Goal: Task Accomplishment & Management: Complete application form

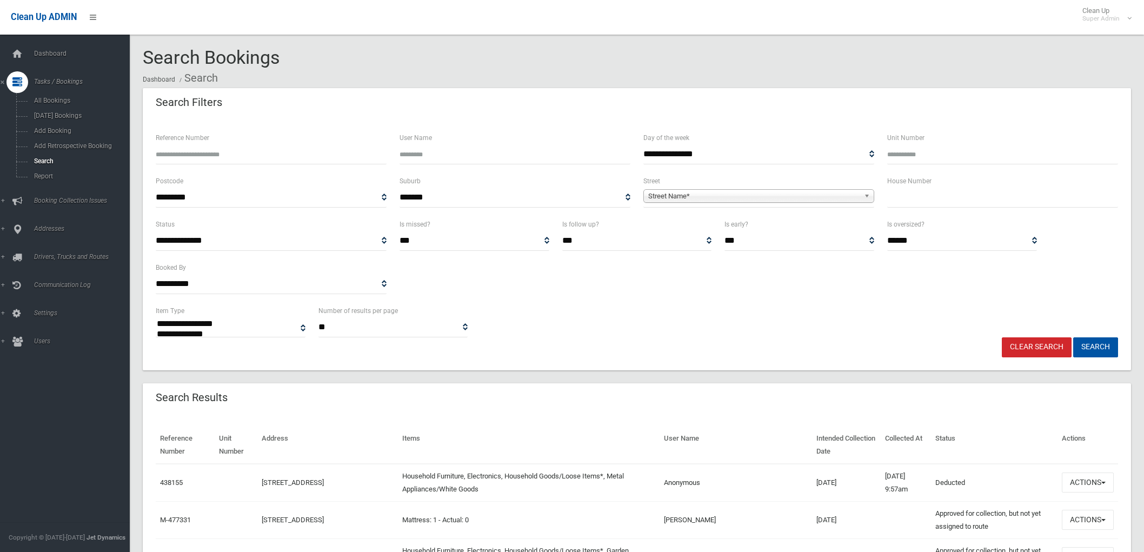
select select
click at [253, 154] on input "Reference Number" at bounding box center [271, 154] width 231 height 20
click at [831, 303] on div "**********" at bounding box center [636, 261] width 975 height 86
click at [15, 234] on icon at bounding box center [17, 229] width 10 height 22
click at [1029, 188] on input "text" at bounding box center [1002, 198] width 231 height 20
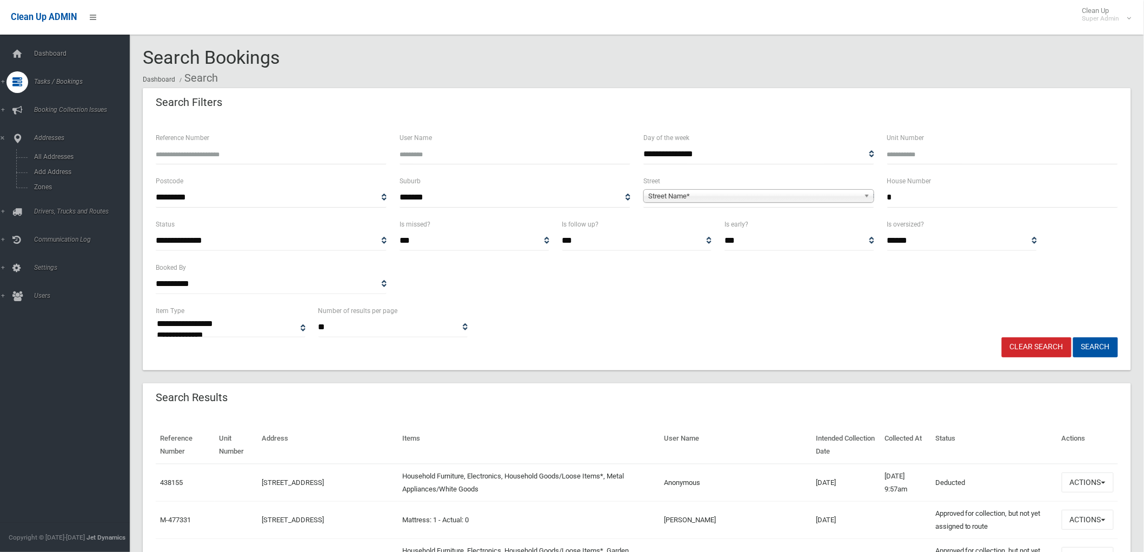
type input "*"
click at [827, 198] on span "Street Name*" at bounding box center [753, 196] width 211 height 13
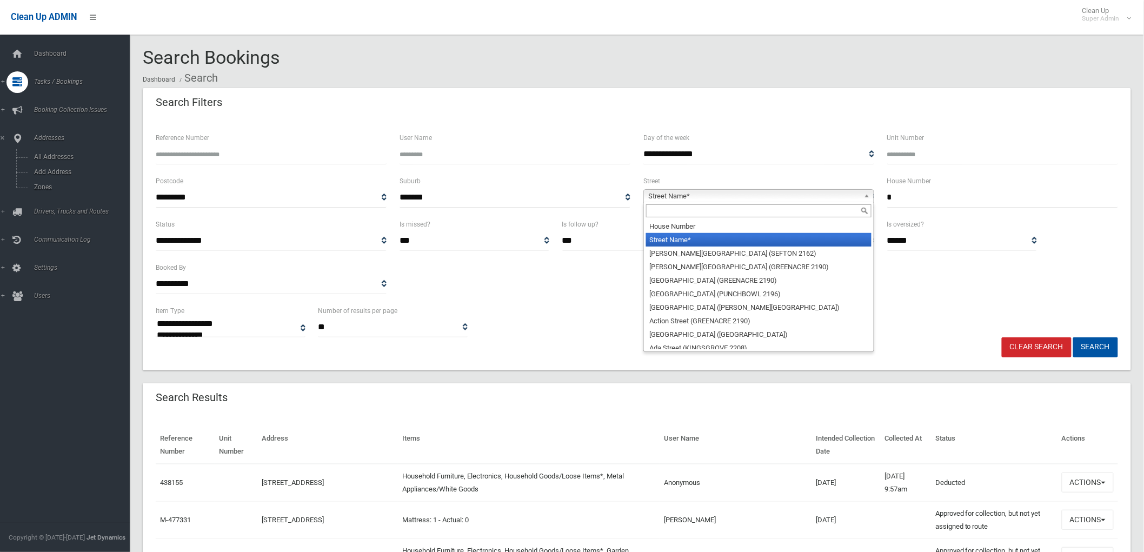
click at [802, 215] on input "text" at bounding box center [758, 210] width 225 height 13
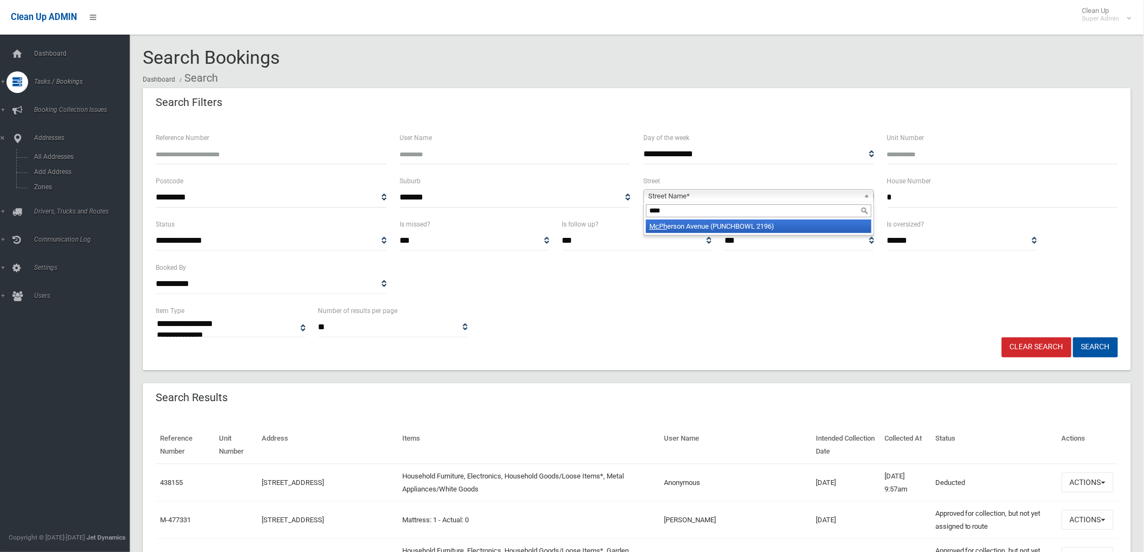
type input "****"
click at [801, 224] on li "McPh erson Avenue (PUNCHBOWL 2196)" at bounding box center [758, 226] width 225 height 14
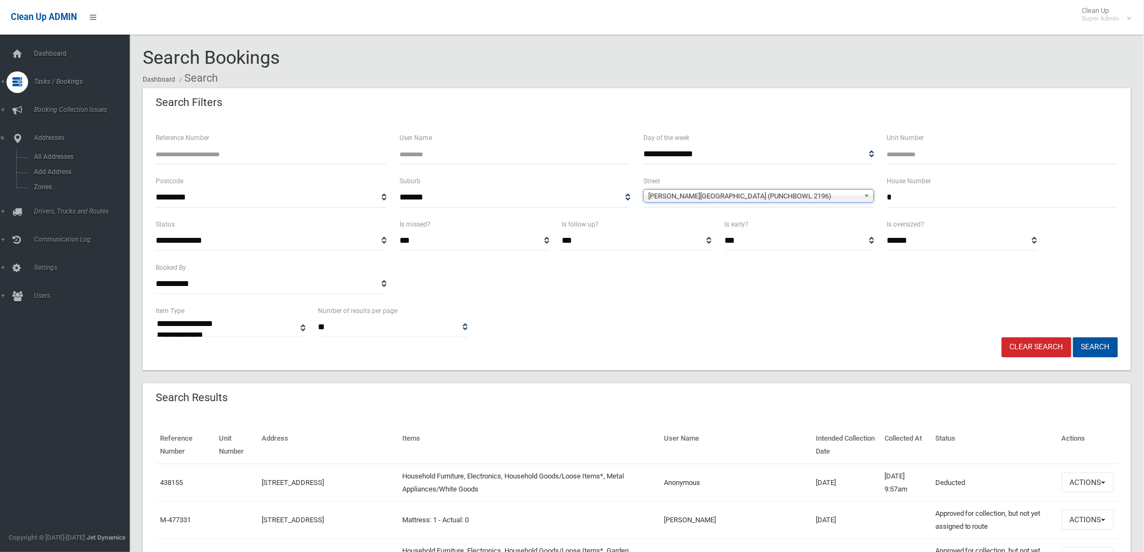
click at [1073, 337] on button "Search" at bounding box center [1095, 347] width 45 height 20
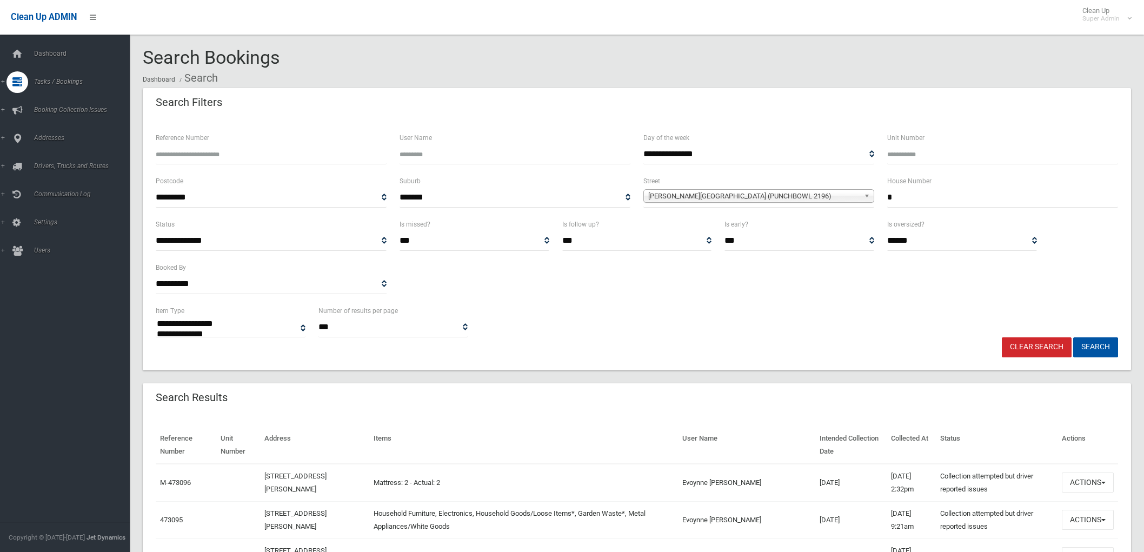
select select
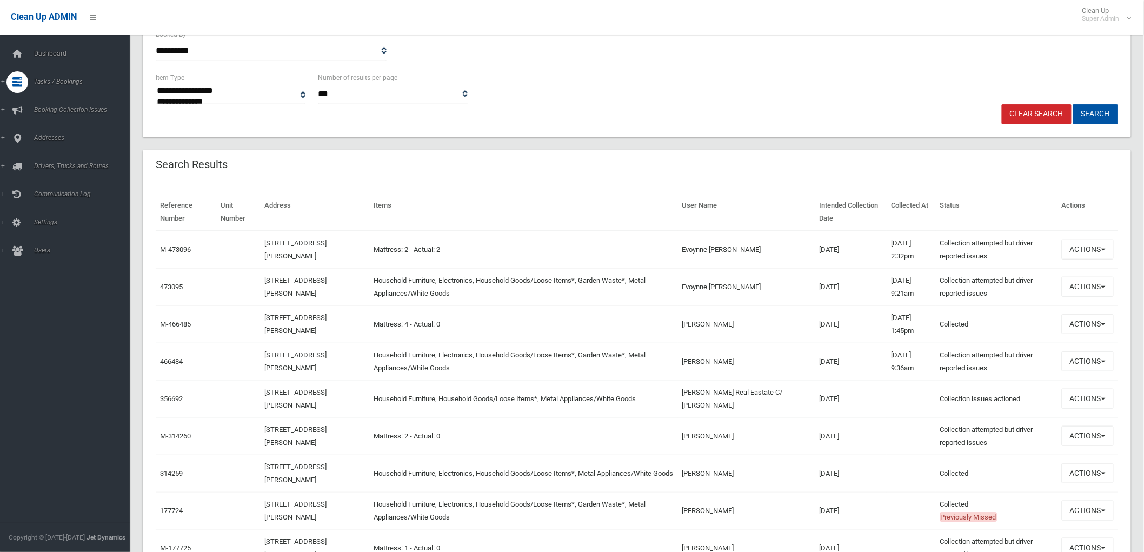
scroll to position [240, 0]
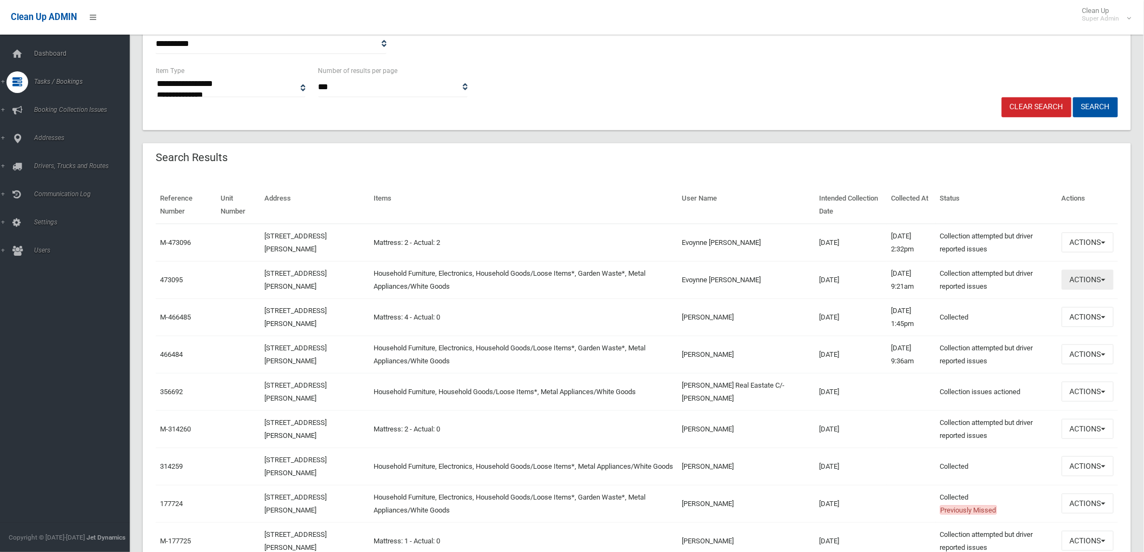
click at [1101, 279] on button "Actions" at bounding box center [1088, 280] width 52 height 20
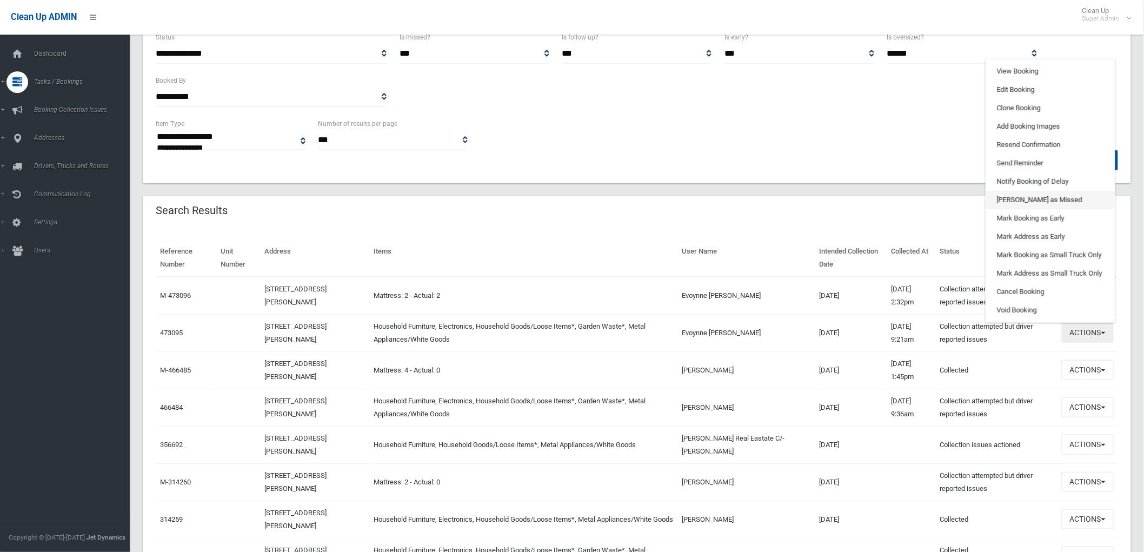
scroll to position [120, 0]
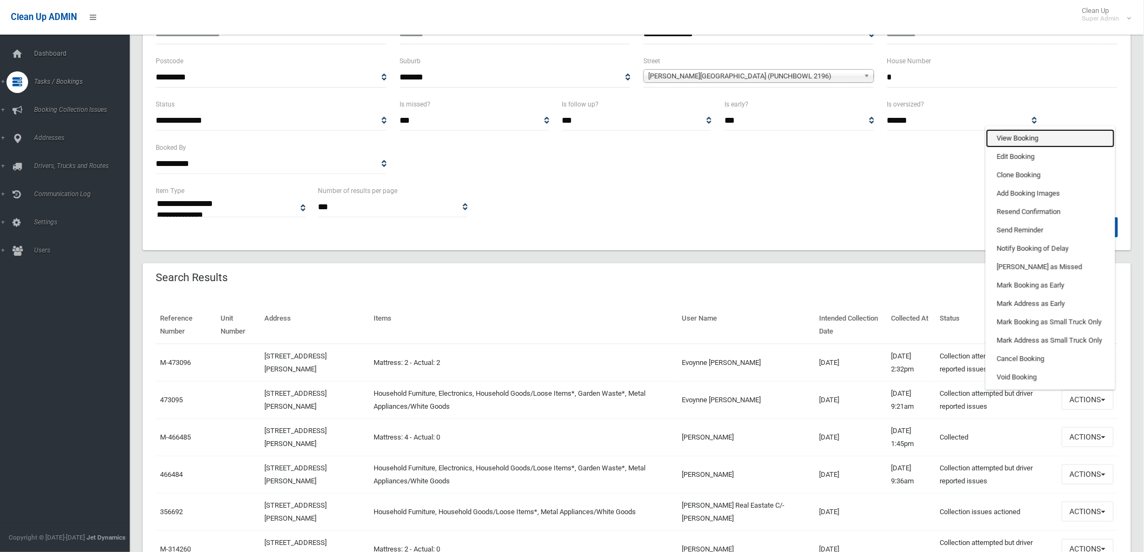
click at [1024, 130] on link "View Booking" at bounding box center [1050, 138] width 129 height 18
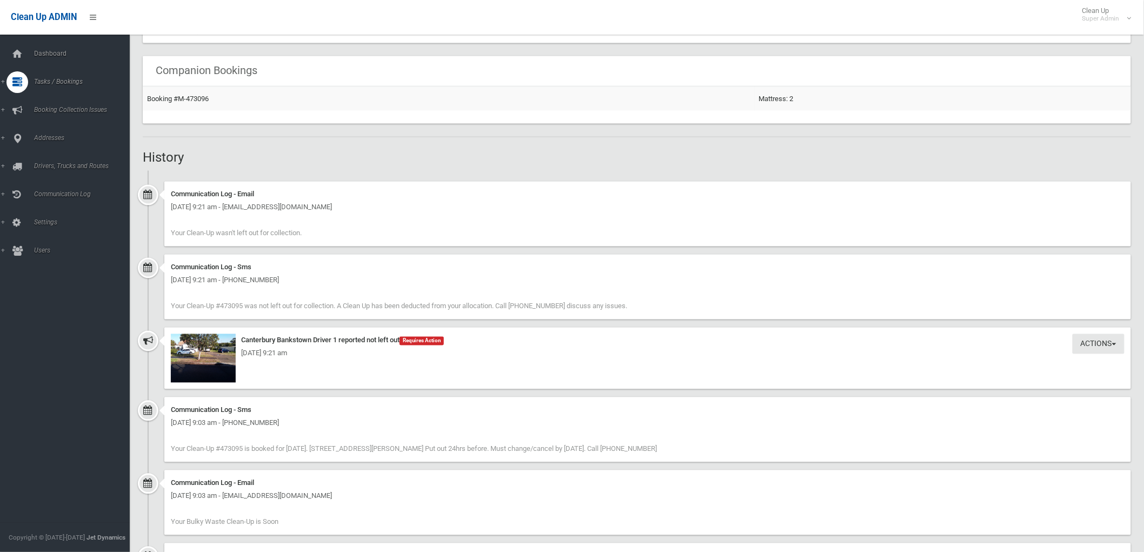
scroll to position [721, 0]
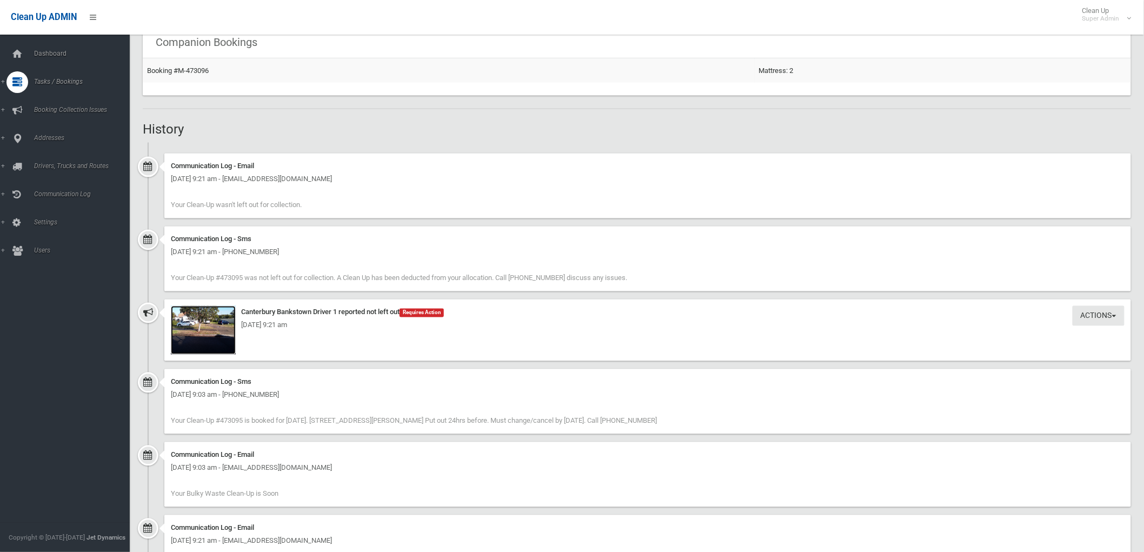
click at [214, 334] on img at bounding box center [203, 330] width 65 height 49
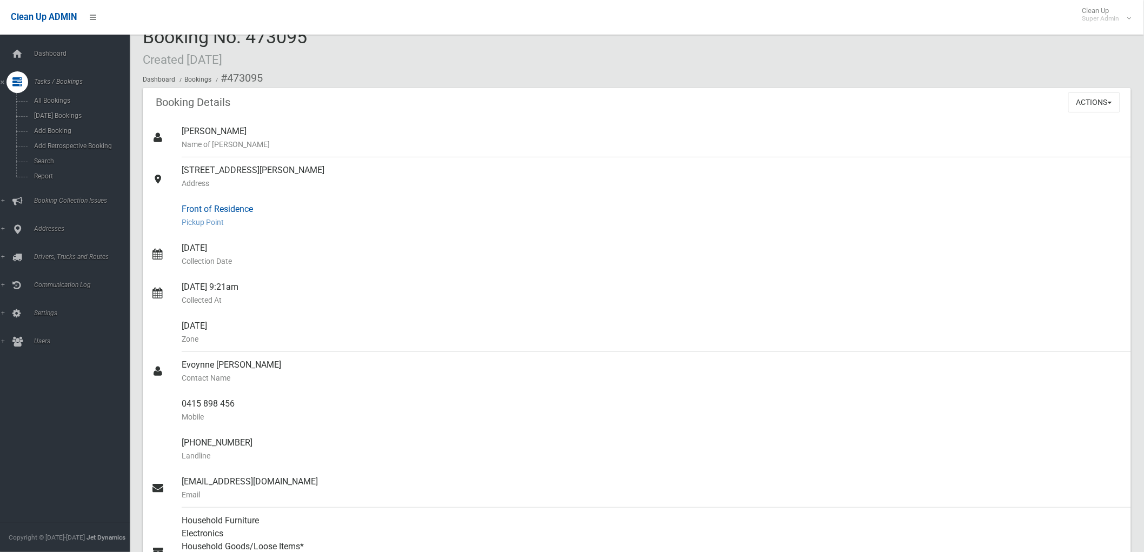
scroll to position [0, 0]
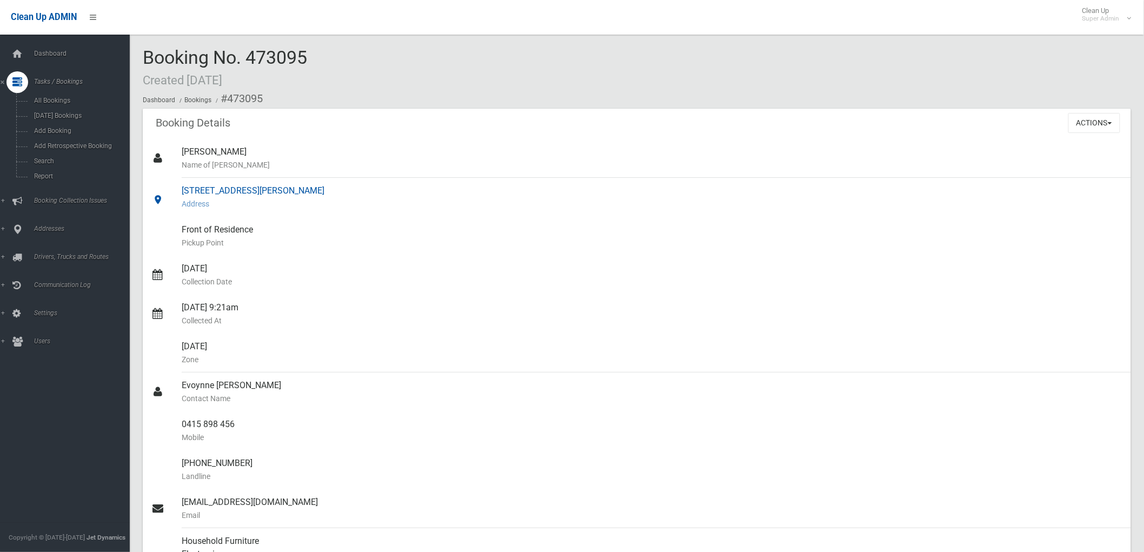
drag, startPoint x: 180, startPoint y: 191, endPoint x: 363, endPoint y: 188, distance: 182.7
click at [363, 188] on link "1 McPherson Avenue, PUNCHBOWL NSW 2196 Address" at bounding box center [637, 197] width 988 height 39
click at [184, 195] on div "1 McPherson Avenue, PUNCHBOWL NSW 2196 Address" at bounding box center [652, 197] width 941 height 39
drag, startPoint x: 182, startPoint y: 192, endPoint x: 233, endPoint y: 189, distance: 51.4
click at [233, 189] on div "1 McPherson Avenue, PUNCHBOWL NSW 2196 Address" at bounding box center [652, 197] width 941 height 39
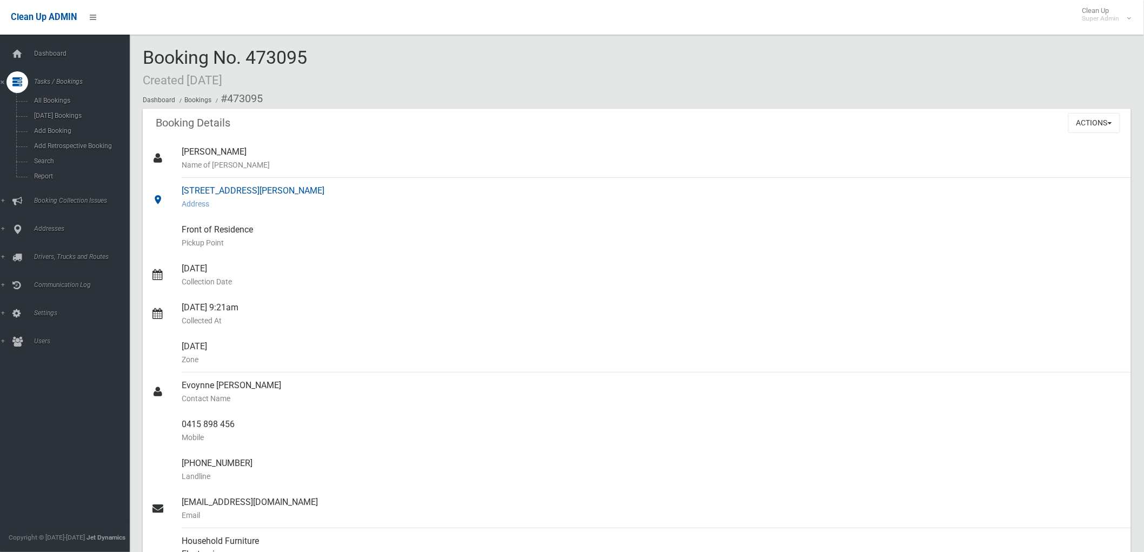
copy div "1 McPherson"
drag, startPoint x: 16, startPoint y: 232, endPoint x: 58, endPoint y: 219, distance: 44.1
click at [16, 233] on icon at bounding box center [17, 229] width 10 height 22
click at [56, 159] on span "All Addresses" at bounding box center [80, 157] width 99 height 8
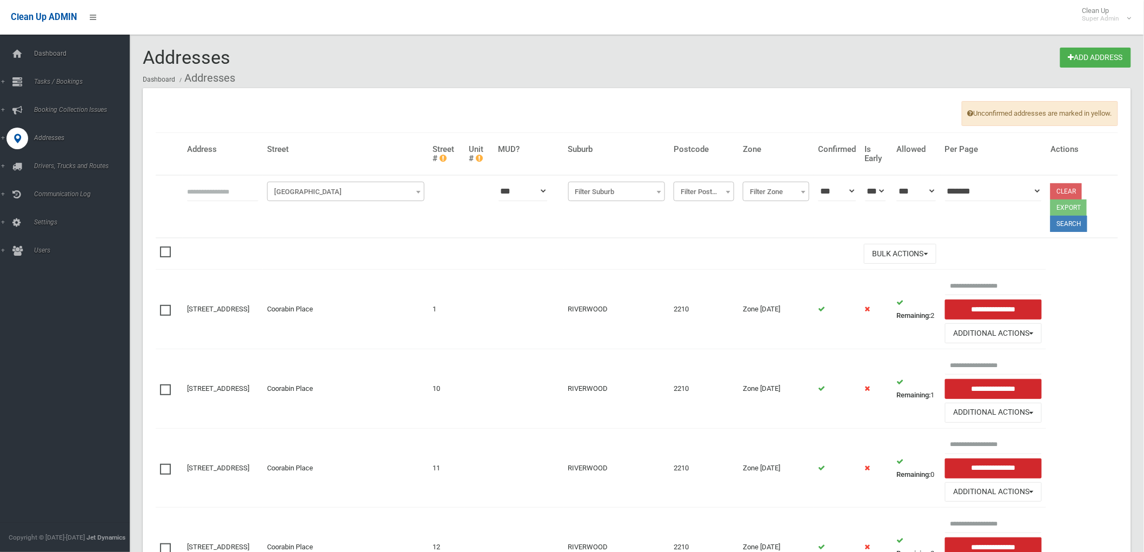
click at [202, 202] on th at bounding box center [223, 206] width 80 height 63
click at [210, 196] on input "text" at bounding box center [222, 191] width 71 height 20
paste input "**********"
type input "**********"
click button at bounding box center [0, 0] width 0 height 0
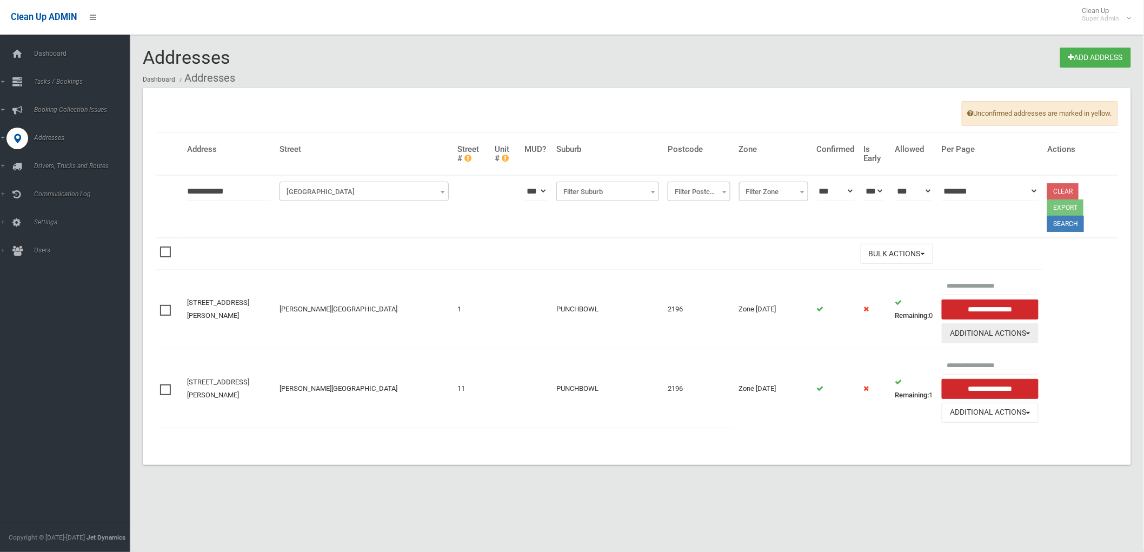
click at [995, 336] on button "Additional Actions" at bounding box center [990, 333] width 97 height 20
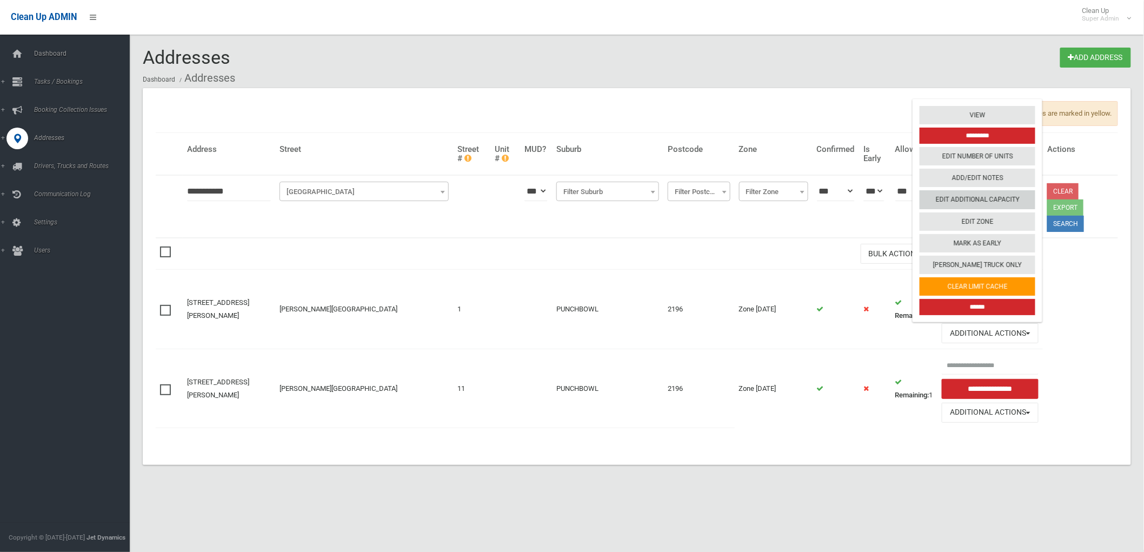
click at [994, 196] on link "Edit Additional Capacity" at bounding box center [978, 200] width 116 height 18
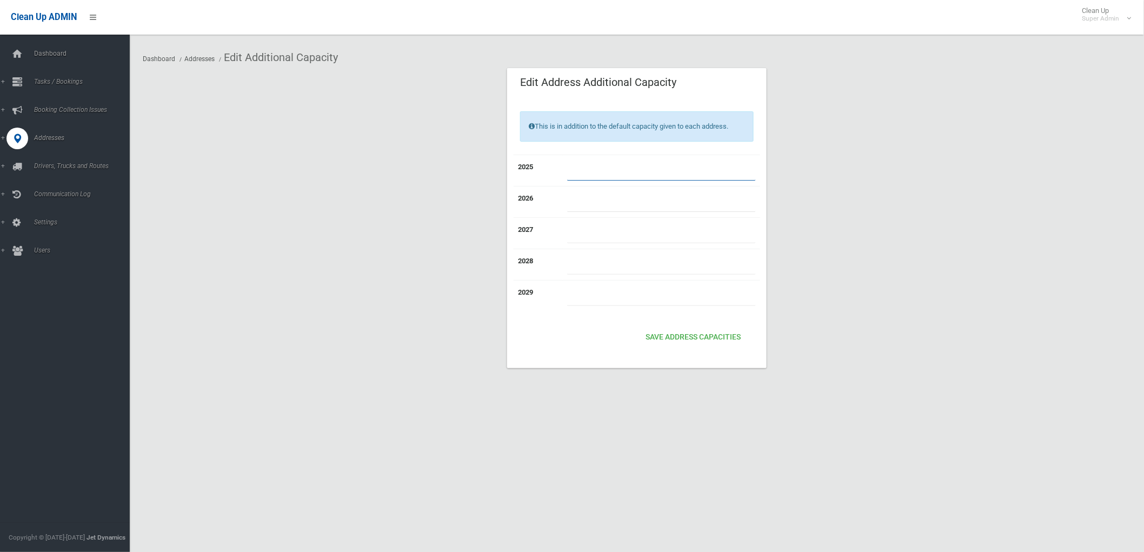
click at [617, 167] on input "number" at bounding box center [661, 171] width 189 height 20
type input "*"
click at [655, 339] on button "Save Address capacities" at bounding box center [693, 338] width 104 height 20
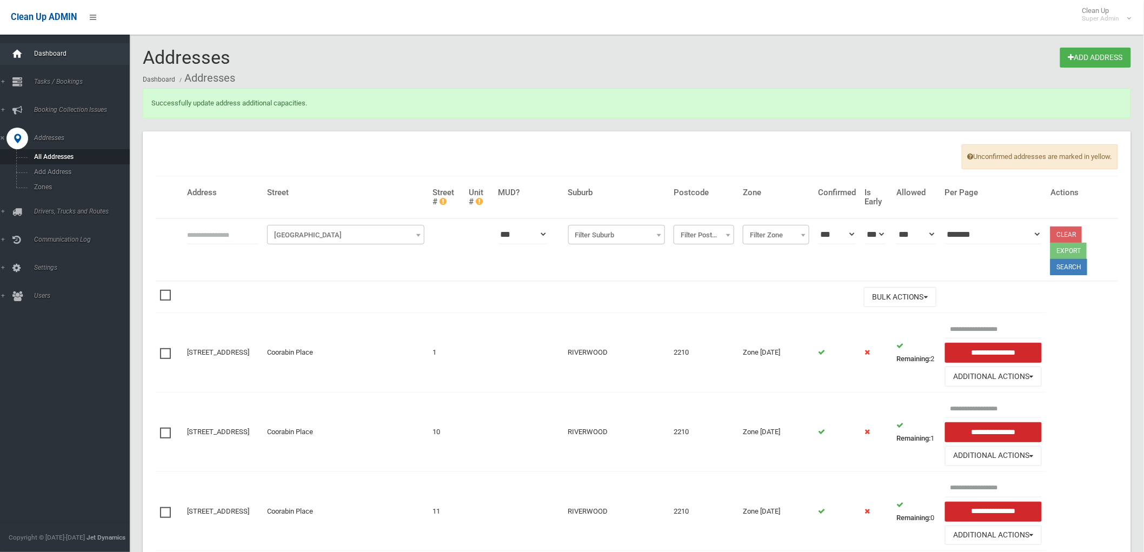
click at [13, 62] on icon at bounding box center [17, 54] width 12 height 22
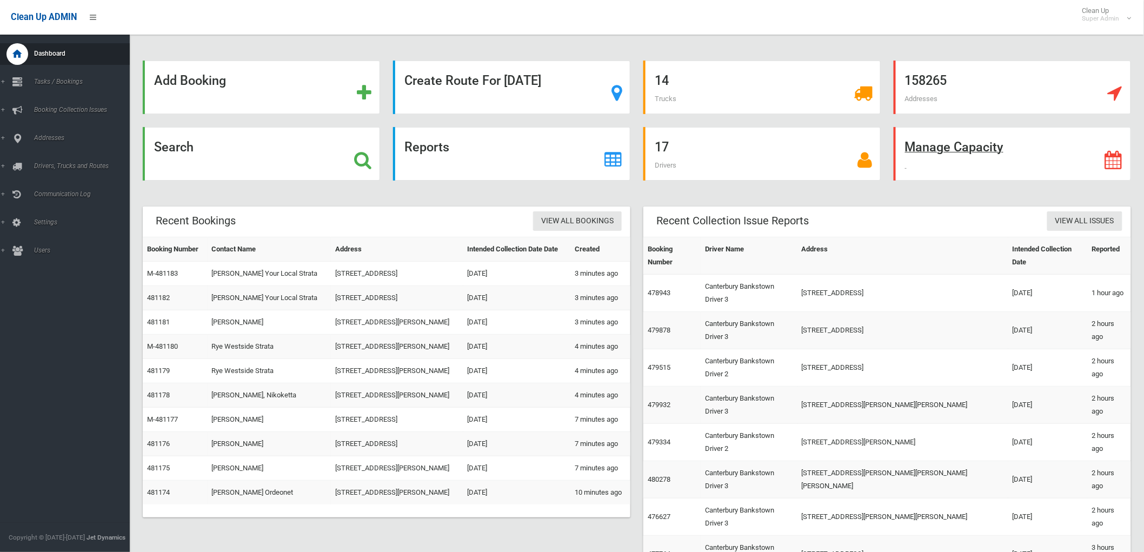
click at [1001, 139] on strong "Manage Capacity" at bounding box center [954, 146] width 98 height 15
click at [221, 81] on strong "Add Booking" at bounding box center [190, 80] width 72 height 15
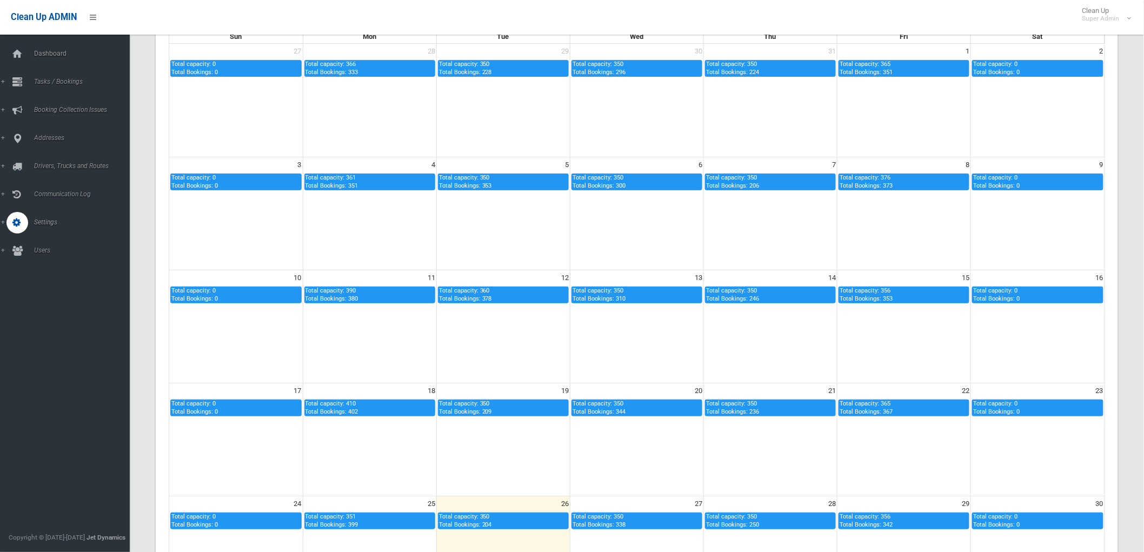
scroll to position [300, 0]
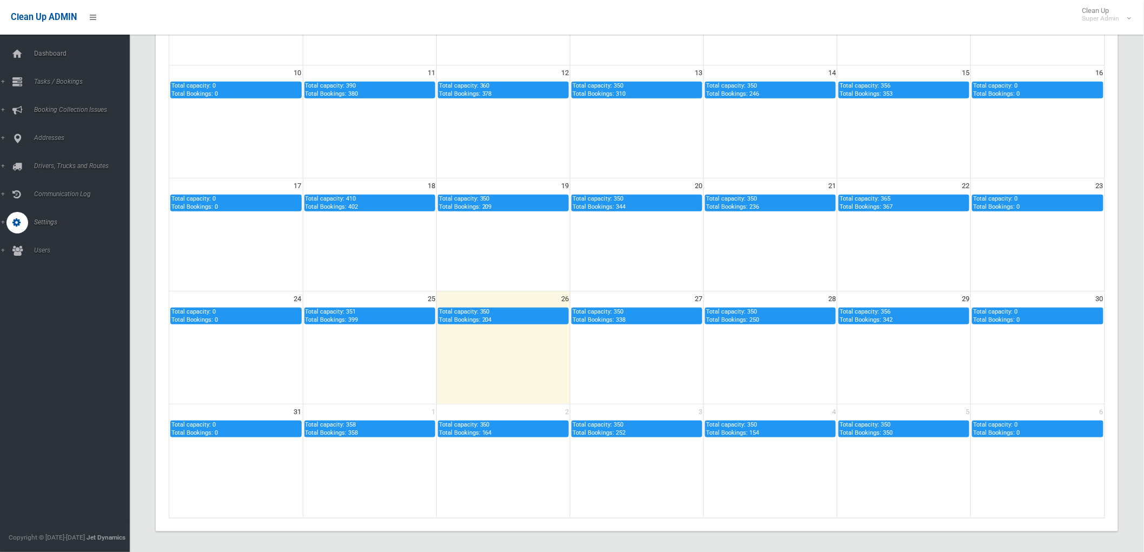
click at [531, 330] on td at bounding box center [503, 347] width 134 height 113
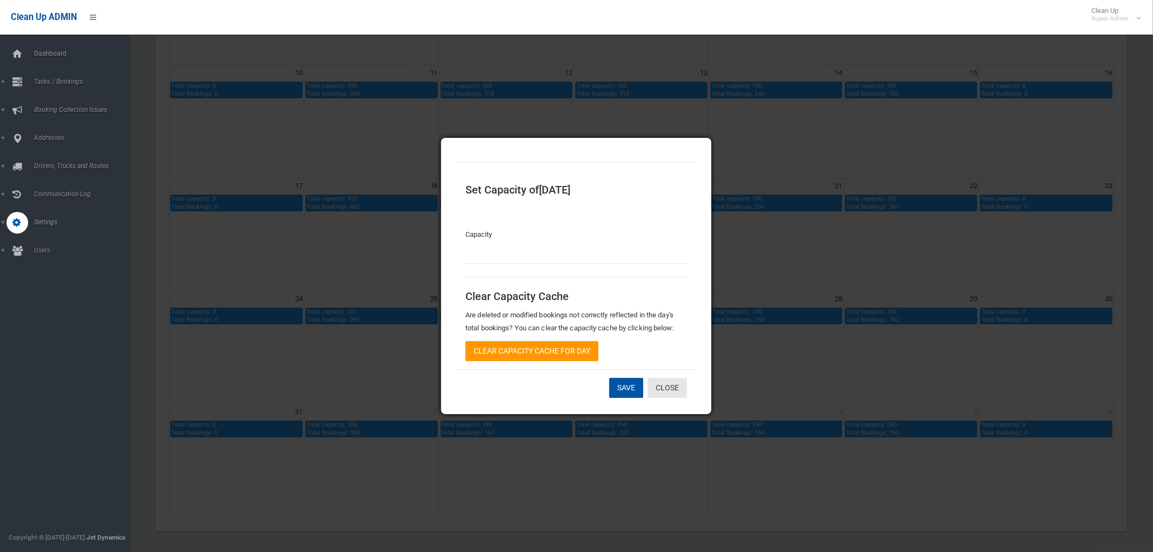
type input "***"
click at [680, 395] on link "Close" at bounding box center [667, 388] width 39 height 20
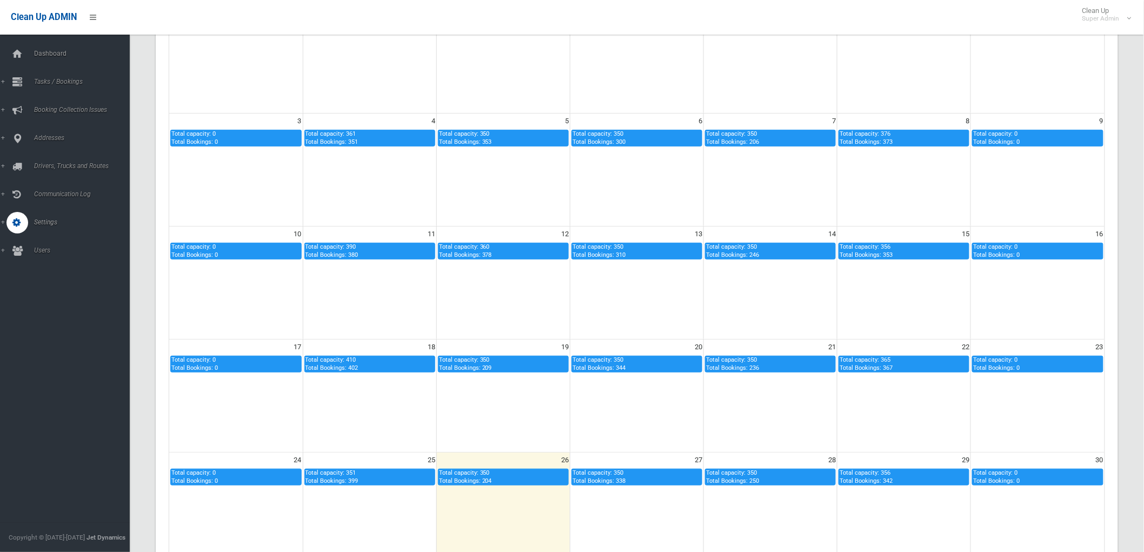
scroll to position [0, 0]
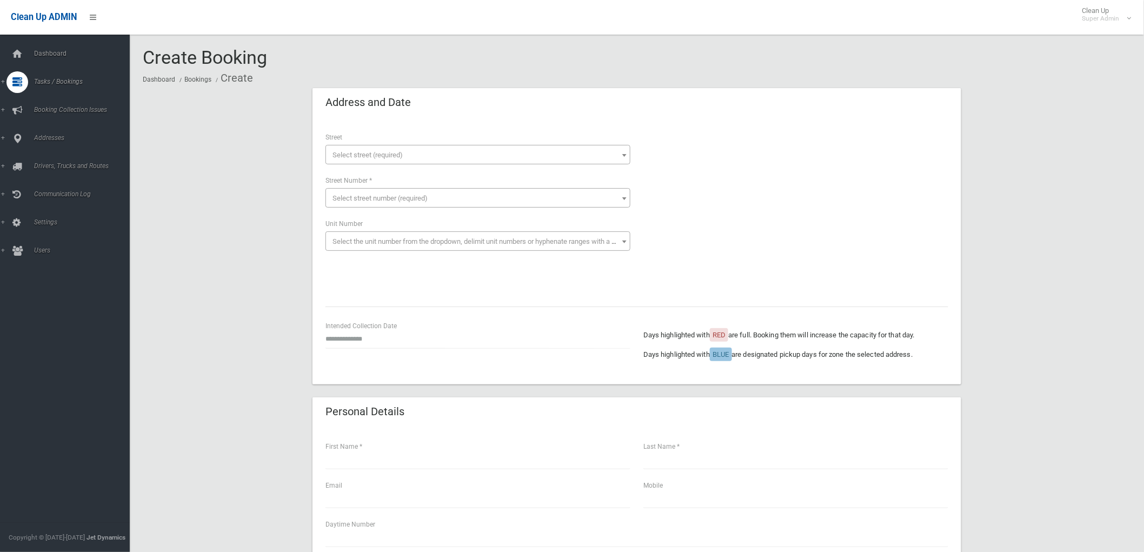
click at [431, 149] on span "Select street (required)" at bounding box center [477, 155] width 299 height 15
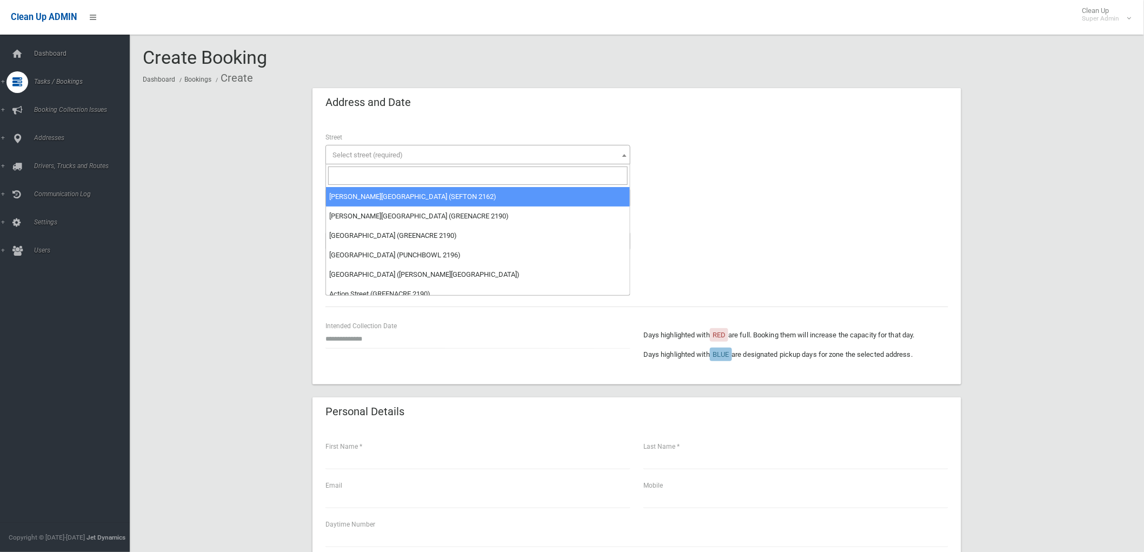
click at [429, 170] on input "search" at bounding box center [477, 176] width 299 height 18
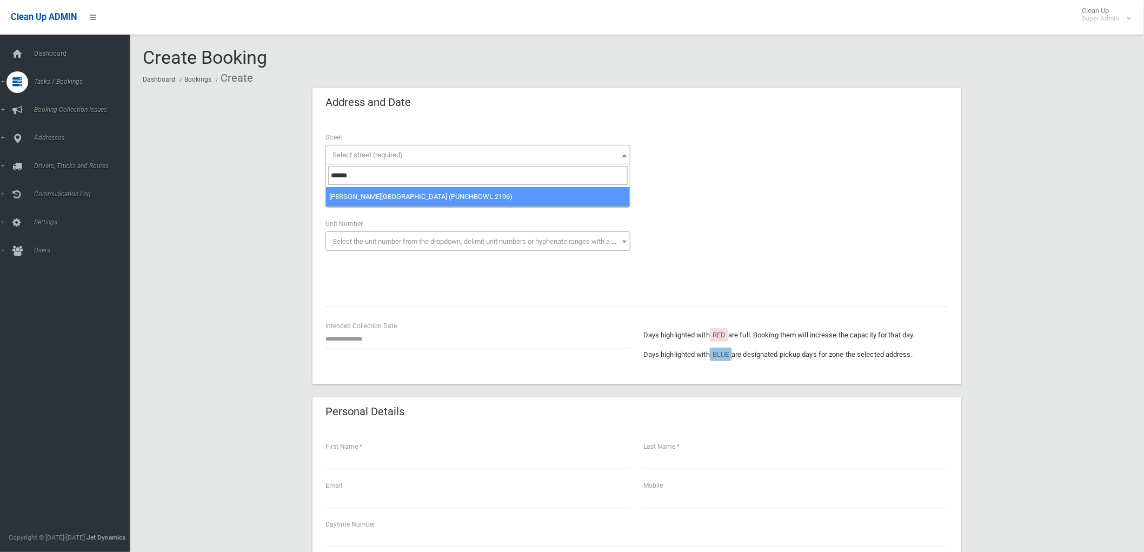
type input "******"
select select "**"
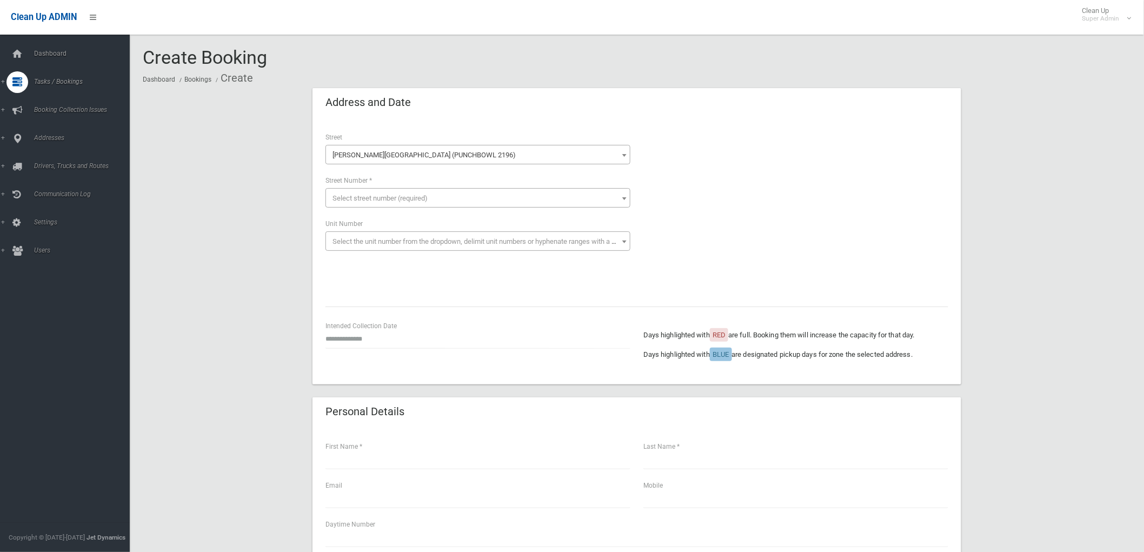
click at [388, 197] on span "Select street number (required)" at bounding box center [379, 198] width 95 height 8
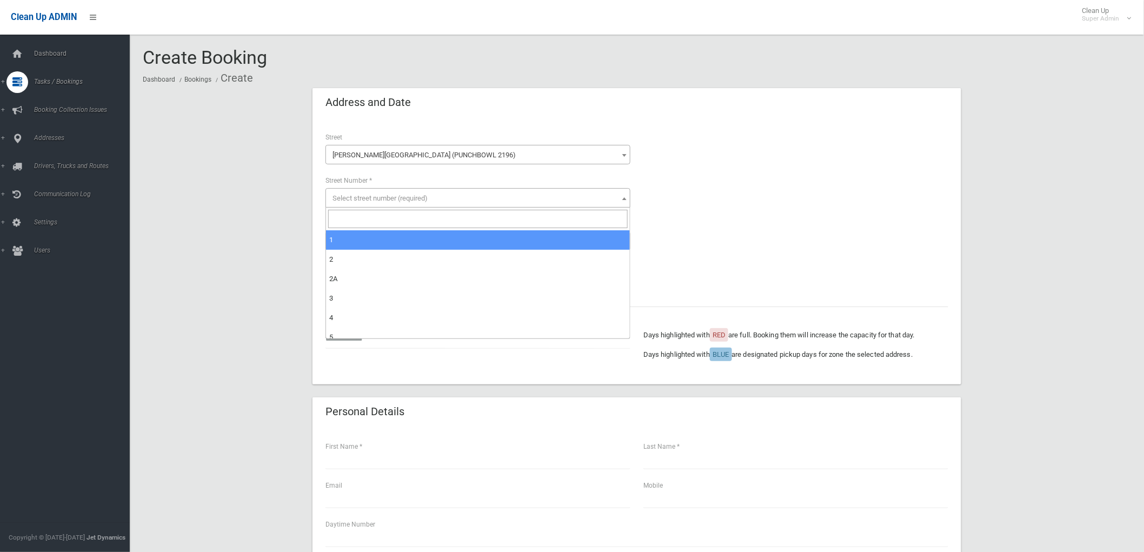
select select "*"
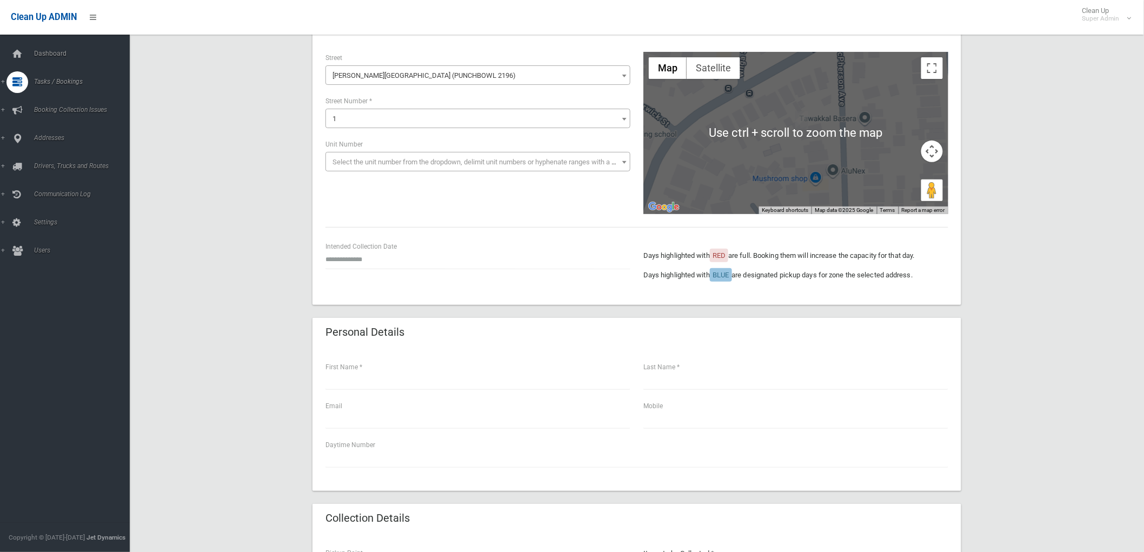
scroll to position [180, 0]
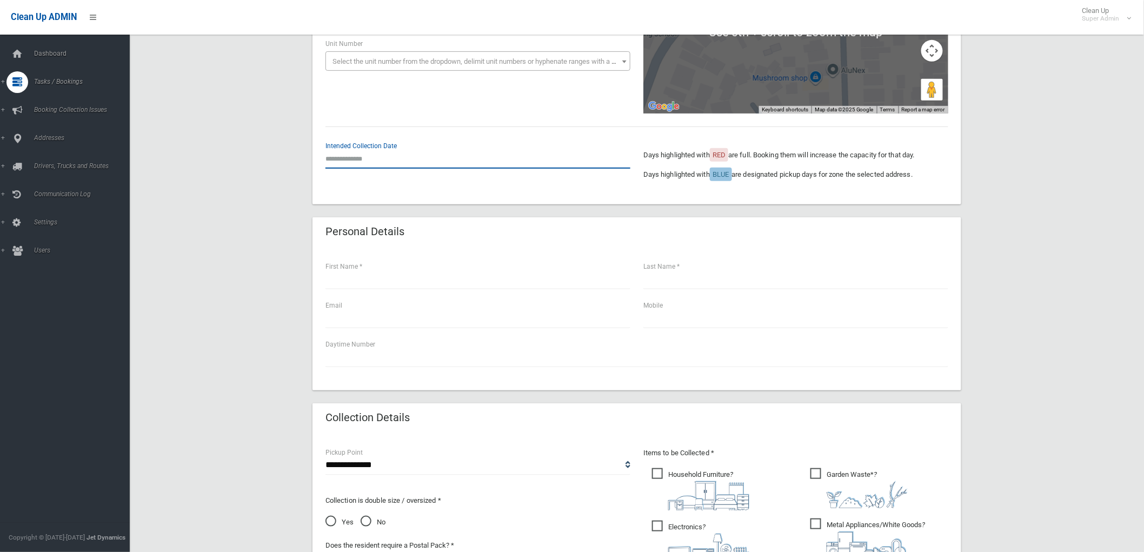
click at [357, 161] on input "text" at bounding box center [477, 159] width 305 height 20
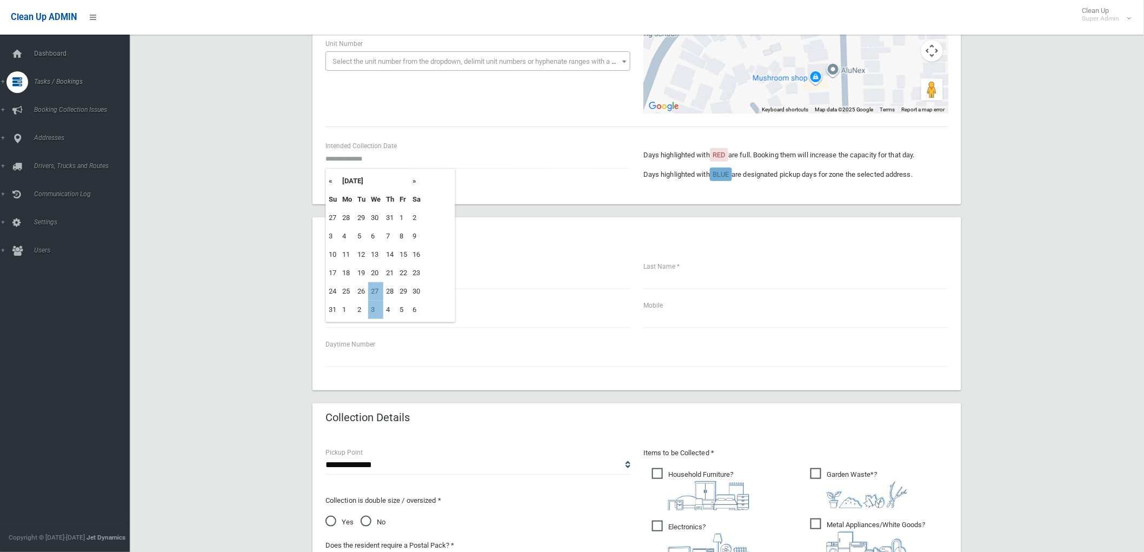
click at [731, 180] on span "BLUE" at bounding box center [721, 175] width 22 height 14
